Goal: Complete application form

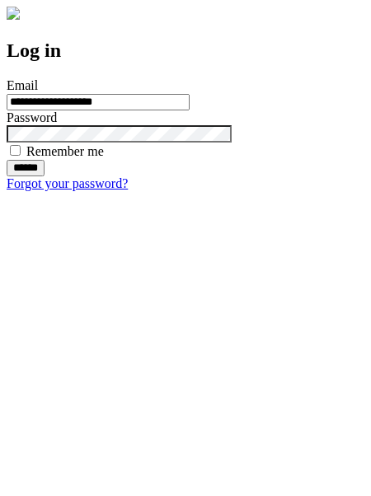
type input "**********"
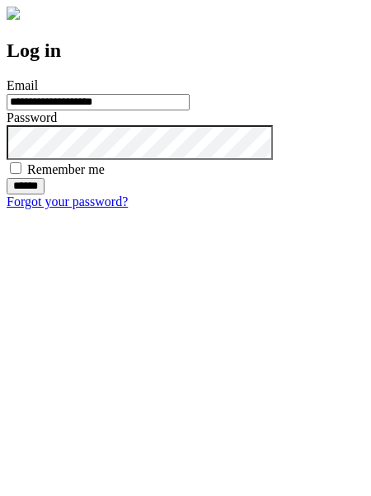
click at [45, 195] on input "******" at bounding box center [26, 186] width 38 height 16
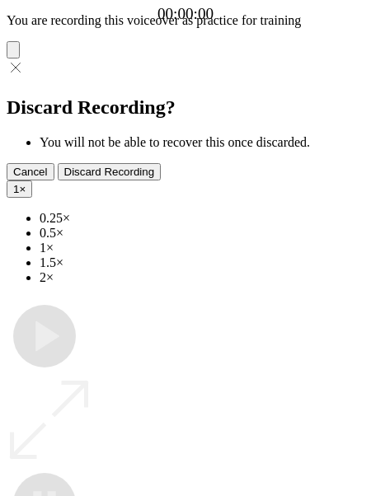
type input "**********"
